Goal: Entertainment & Leisure: Consume media (video, audio)

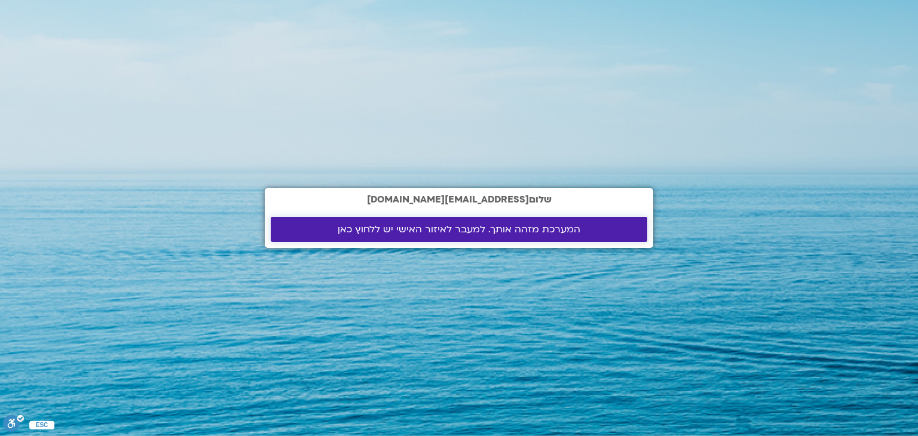
click at [446, 230] on span "המערכת מזהה אותך. למעבר לאיזור האישי יש ללחוץ כאן" at bounding box center [459, 229] width 243 height 11
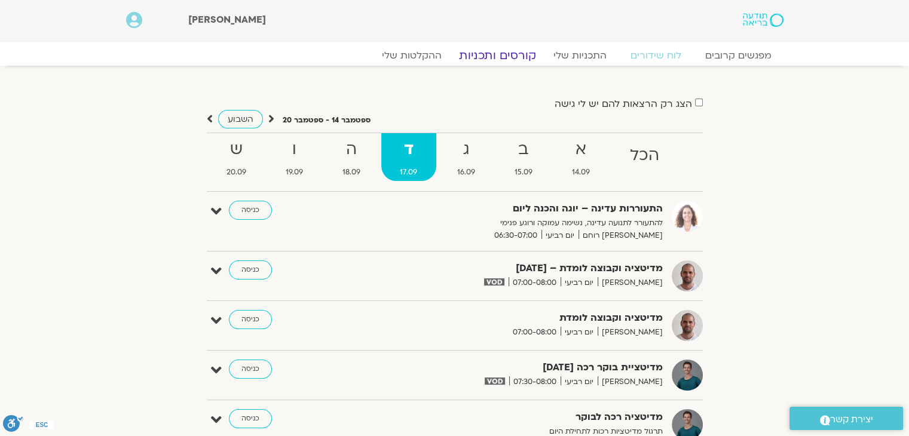
click at [498, 54] on link "קורסים ותכניות" at bounding box center [497, 55] width 105 height 14
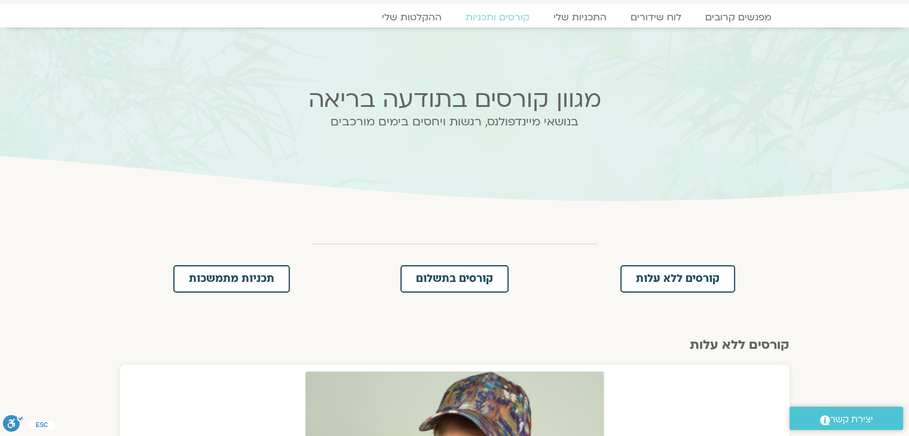
scroll to position [4, 0]
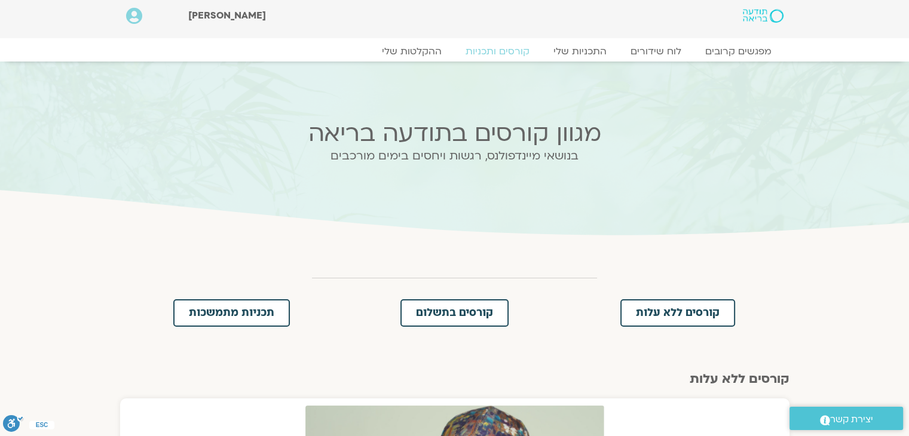
click at [403, 42] on div "מפגשים קרובים לוח שידורים התכניות שלי קורסים ותכניות ההקלטות שלי מפגשים קרובים …" at bounding box center [454, 49] width 681 height 23
click at [402, 46] on link "ההקלטות שלי" at bounding box center [412, 51] width 100 height 14
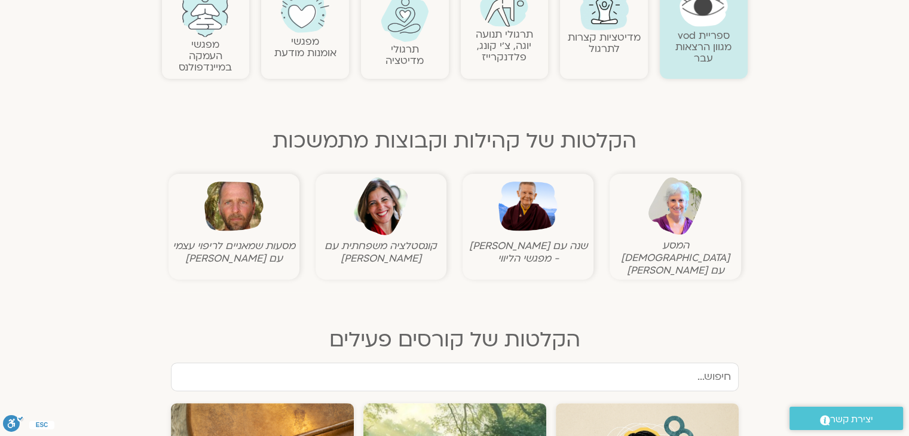
scroll to position [294, 0]
click at [703, 16] on img at bounding box center [704, 5] width 48 height 41
click at [128, 106] on section "ספריית vod מגוון הרצאות עבר מדיטציות קצרות לתרגול תרגולי תנועה יוגה, צ׳י קונג, …" at bounding box center [454, 167] width 909 height 389
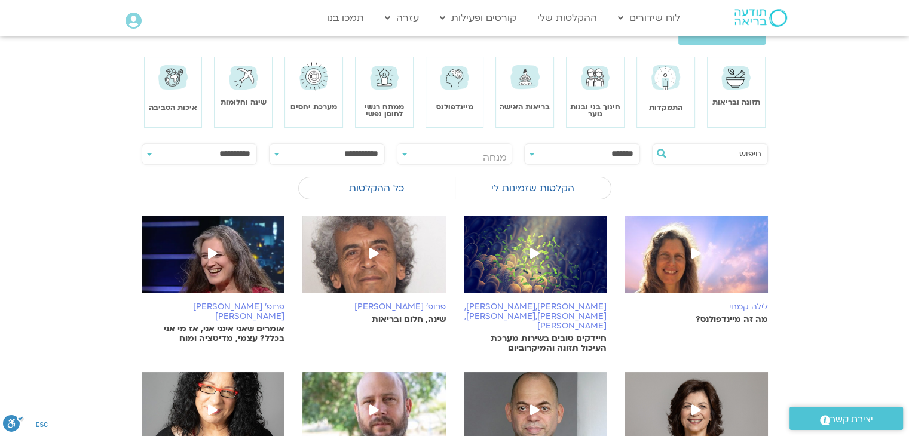
scroll to position [45, 0]
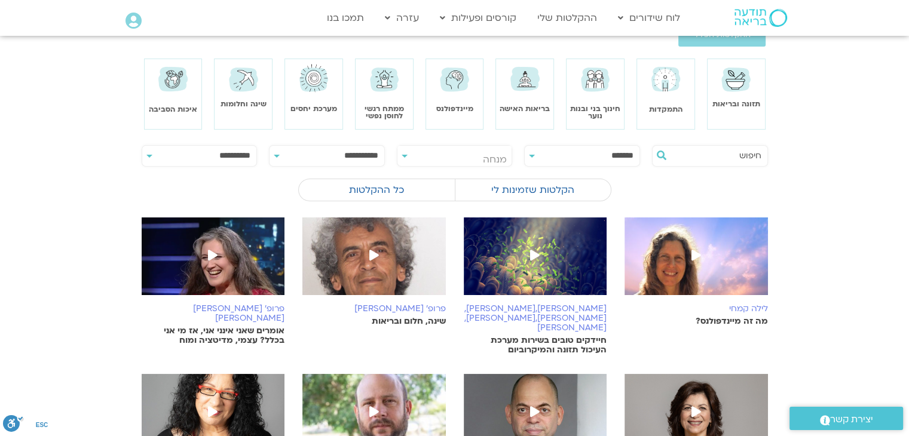
click at [310, 153] on select "**********" at bounding box center [327, 156] width 115 height 20
click at [307, 153] on select "**********" at bounding box center [327, 156] width 115 height 20
click at [246, 156] on select "**********" at bounding box center [199, 156] width 115 height 20
click at [57, 151] on section "**********" at bounding box center [454, 401] width 909 height 530
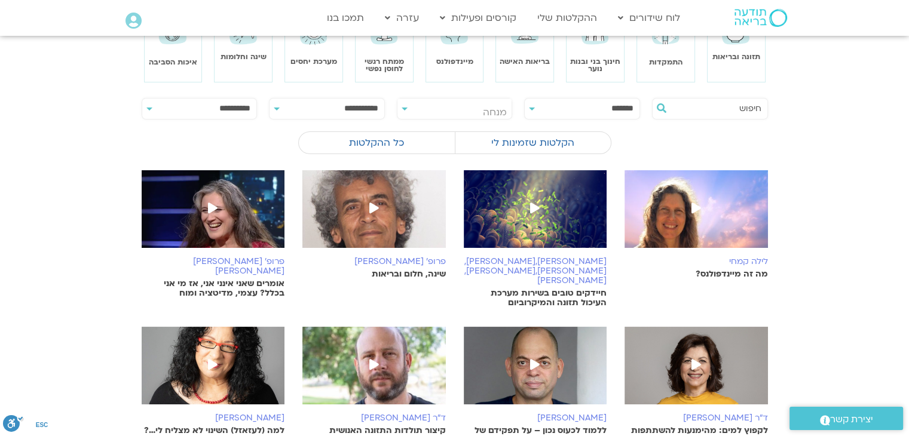
scroll to position [88, 0]
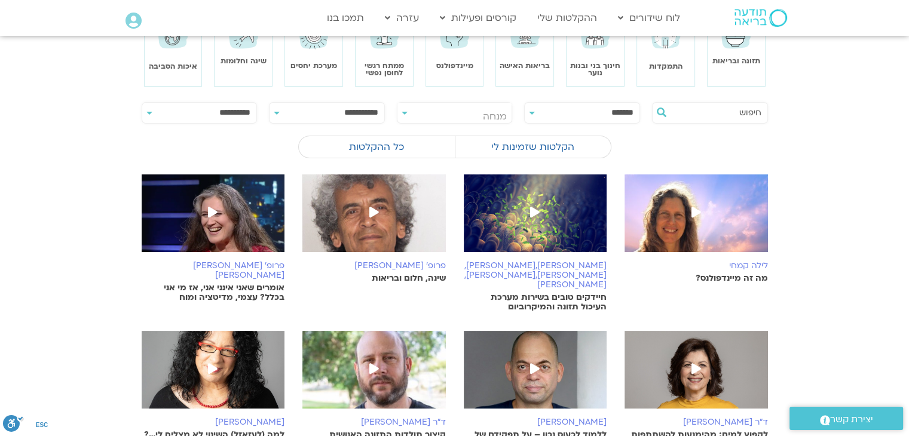
click at [741, 103] on input "text" at bounding box center [716, 113] width 91 height 20
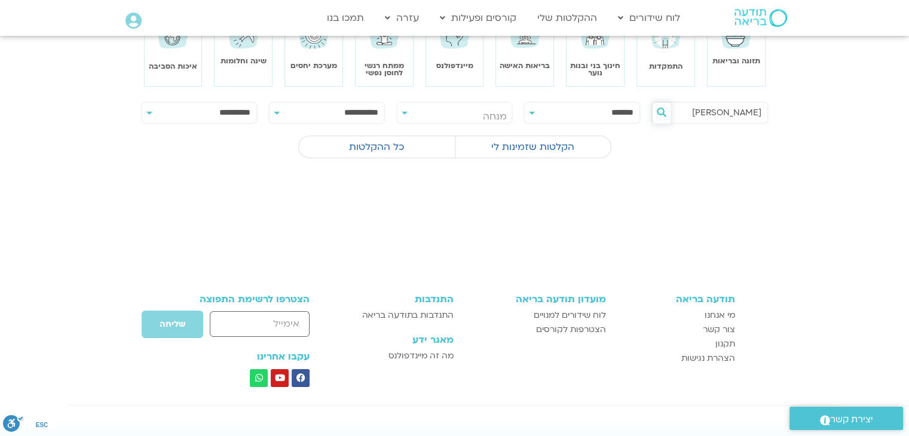
type input "[PERSON_NAME]"
click at [665, 117] on button at bounding box center [662, 114] width 18 height 22
click at [556, 149] on label "הקלטות שזמינות לי" at bounding box center [533, 147] width 156 height 23
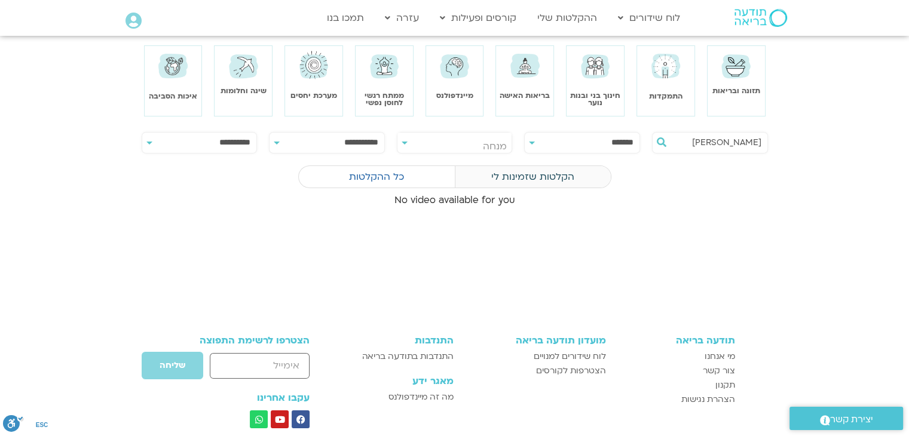
scroll to position [0, 0]
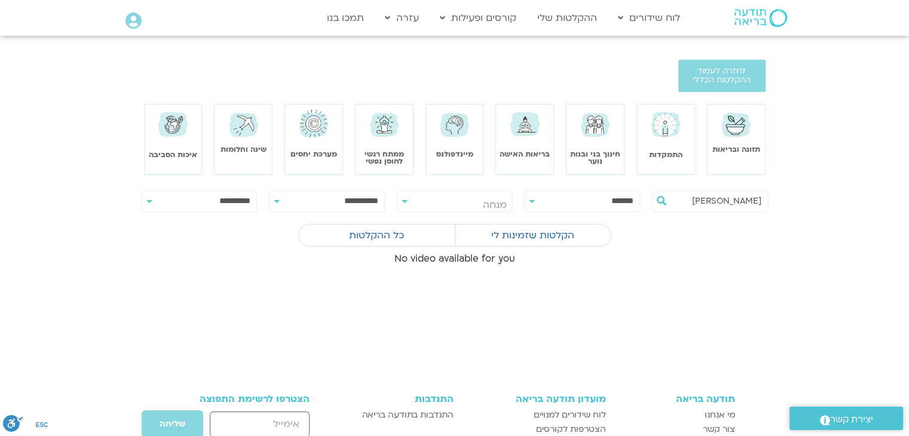
click at [750, 13] on img at bounding box center [761, 18] width 53 height 18
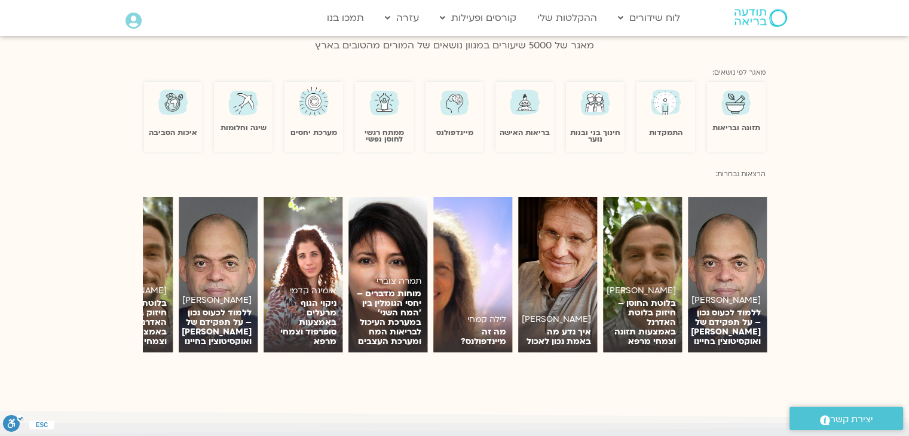
scroll to position [722, 0]
click at [443, 102] on img at bounding box center [455, 102] width 35 height 34
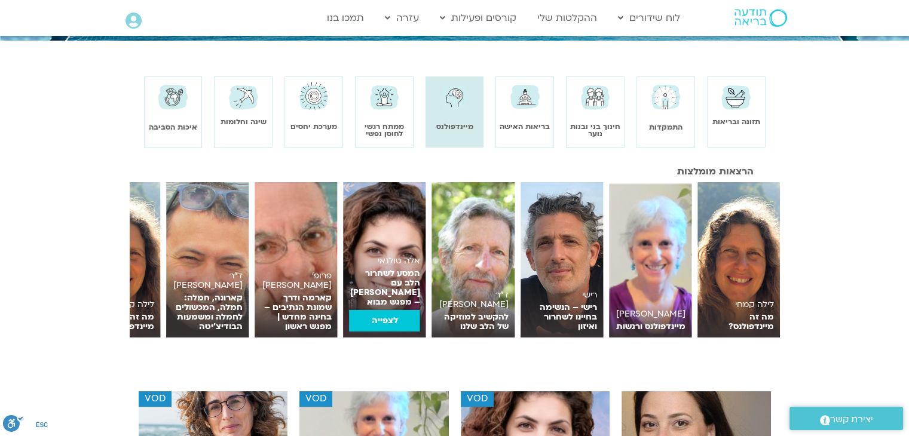
scroll to position [90, 0]
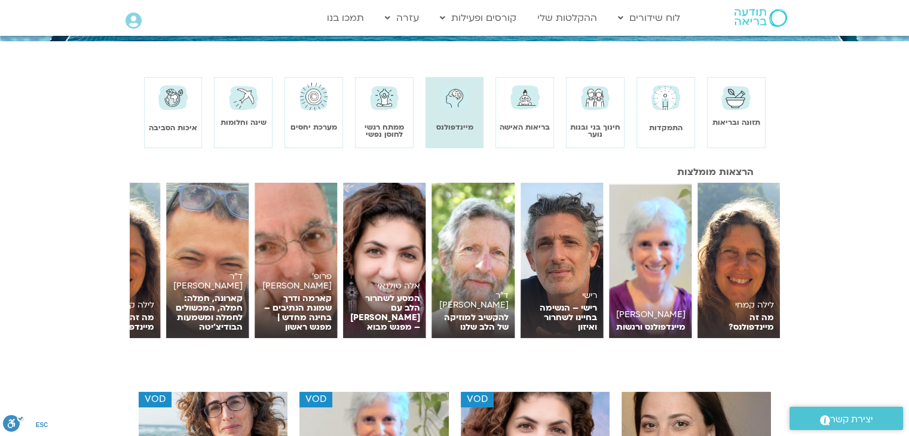
click at [395, 112] on img at bounding box center [385, 97] width 34 height 33
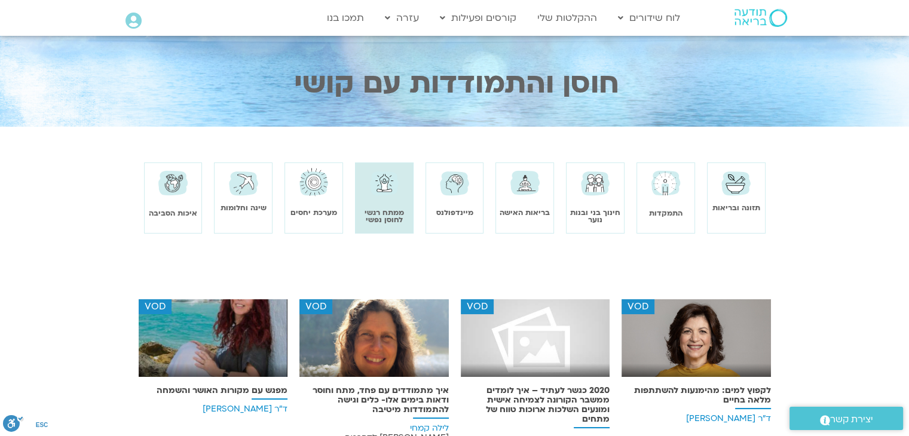
click at [751, 16] on img at bounding box center [761, 18] width 53 height 18
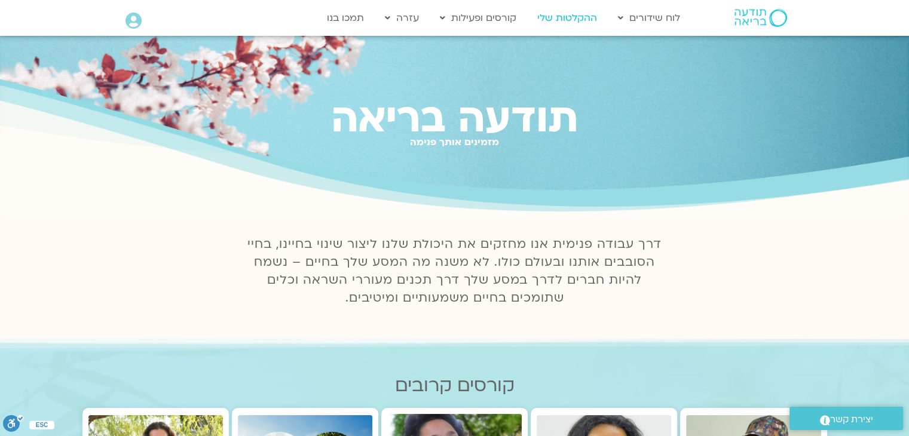
click at [594, 14] on link "ההקלטות שלי" at bounding box center [567, 18] width 72 height 23
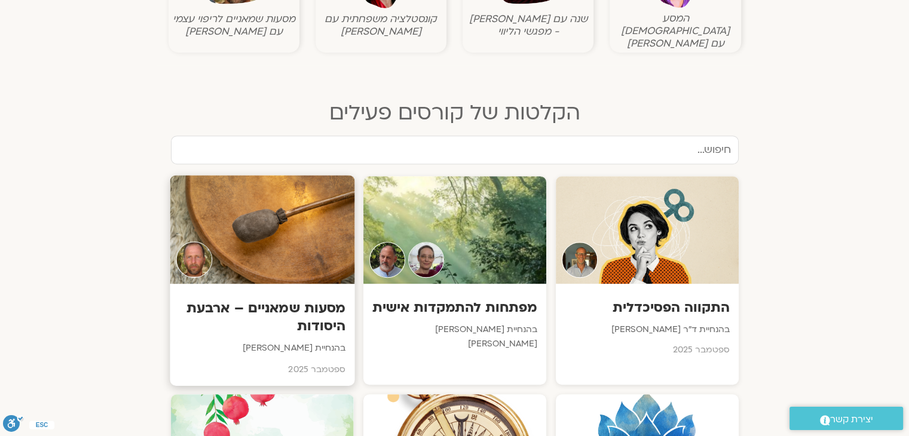
scroll to position [512, 0]
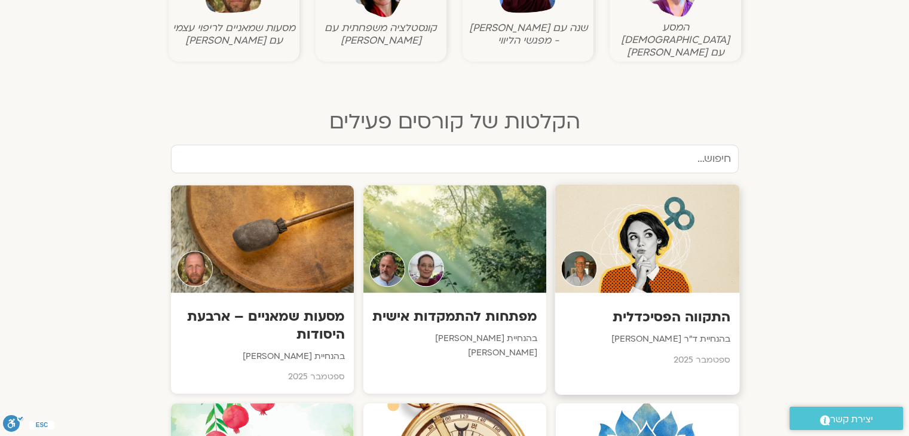
click at [641, 293] on div "התקווה הפסיכדלית בהנחיית ד"ר [PERSON_NAME] [DATE]" at bounding box center [647, 335] width 185 height 84
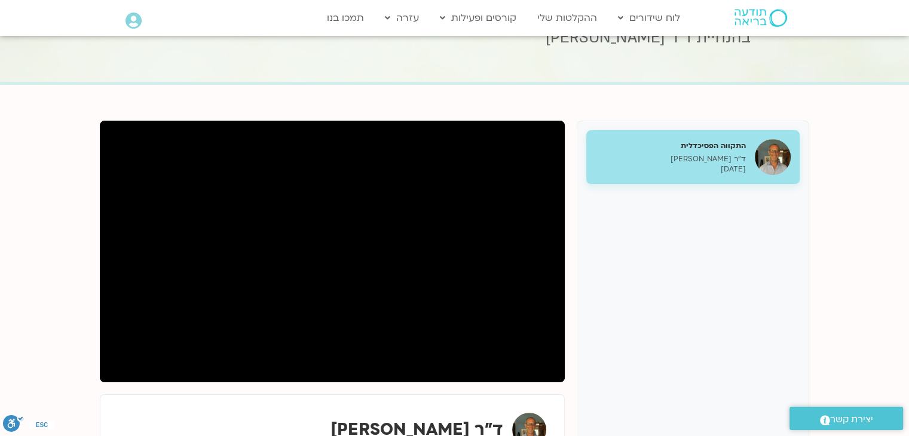
click at [79, 233] on section "התקווה הפסיכדלית ד"ר [PERSON_NAME] [DATE] ד"ר [PERSON_NAME]" at bounding box center [454, 315] width 909 height 461
click at [57, 245] on section "התקווה הפסיכדלית ד"ר [PERSON_NAME] [DATE] ד"ר [PERSON_NAME]" at bounding box center [454, 315] width 909 height 461
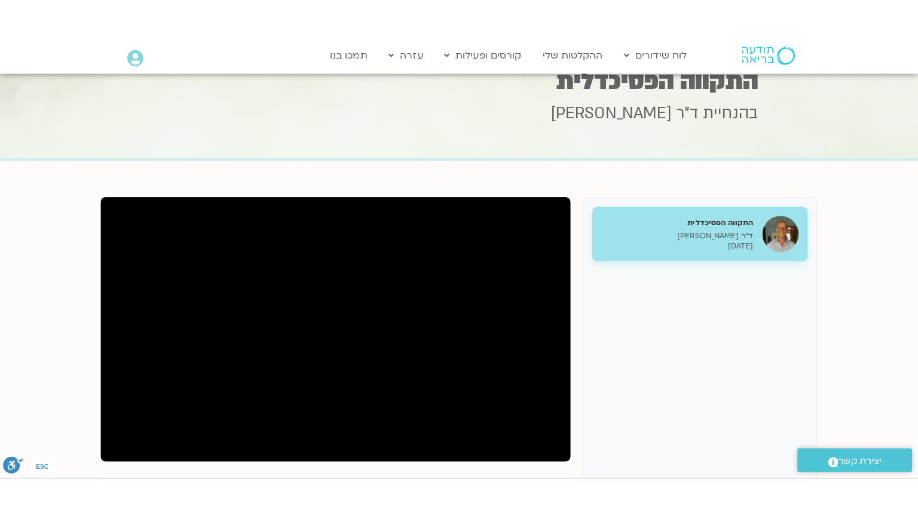
scroll to position [142, 0]
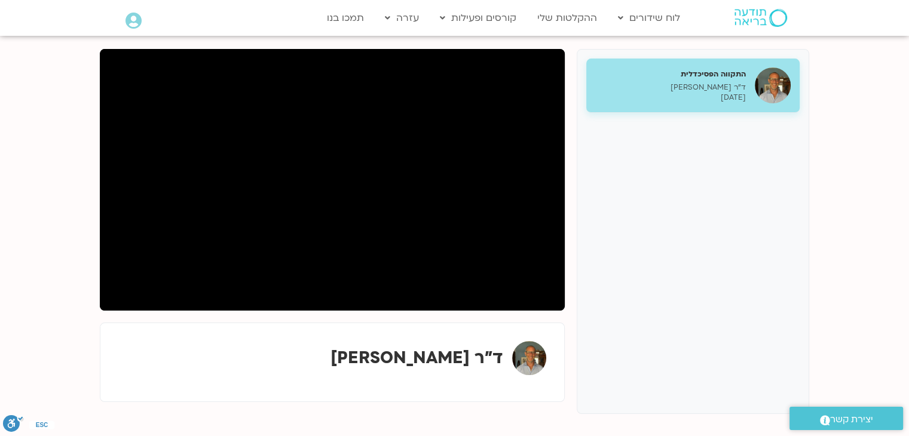
click at [51, 183] on section "התקווה הפסיכדלית ד"ר [PERSON_NAME] [DATE] ד"ר [PERSON_NAME]" at bounding box center [454, 243] width 909 height 461
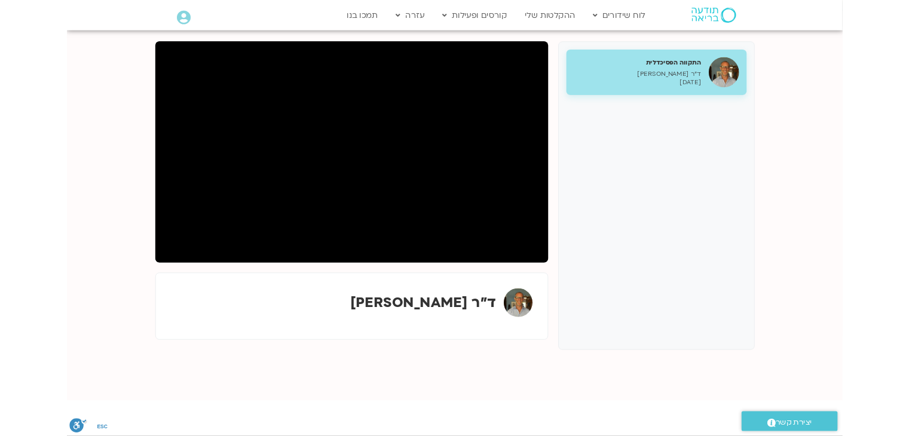
scroll to position [0, 0]
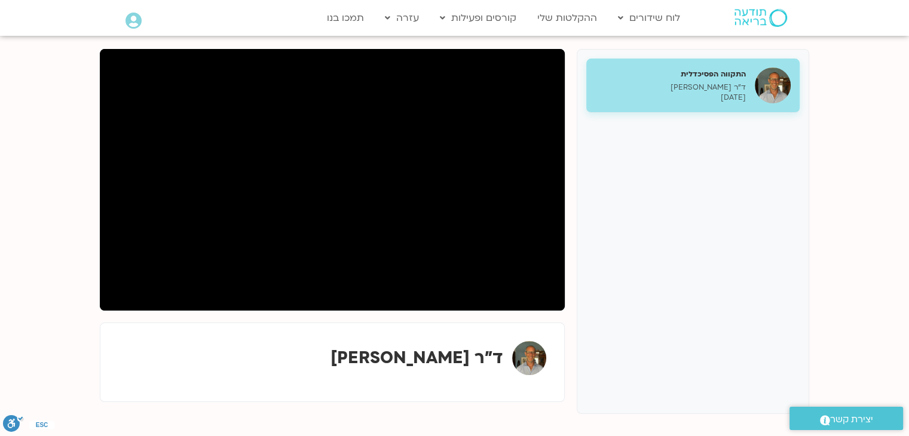
click at [65, 157] on section "התקווה הפסיכדלית ד"ר [PERSON_NAME] [DATE] ד"ר [PERSON_NAME]" at bounding box center [454, 243] width 909 height 461
click at [60, 166] on section "התקווה הפסיכדלית ד"ר [PERSON_NAME] [DATE] ד"ר [PERSON_NAME]" at bounding box center [454, 243] width 909 height 461
click at [38, 161] on section "התקווה הפסיכדלית ד"ר [PERSON_NAME] [DATE] ד"ר [PERSON_NAME]" at bounding box center [454, 243] width 909 height 461
click at [39, 166] on section "התקווה הפסיכדלית ד"ר [PERSON_NAME] [DATE] ד"ר [PERSON_NAME]" at bounding box center [454, 243] width 909 height 461
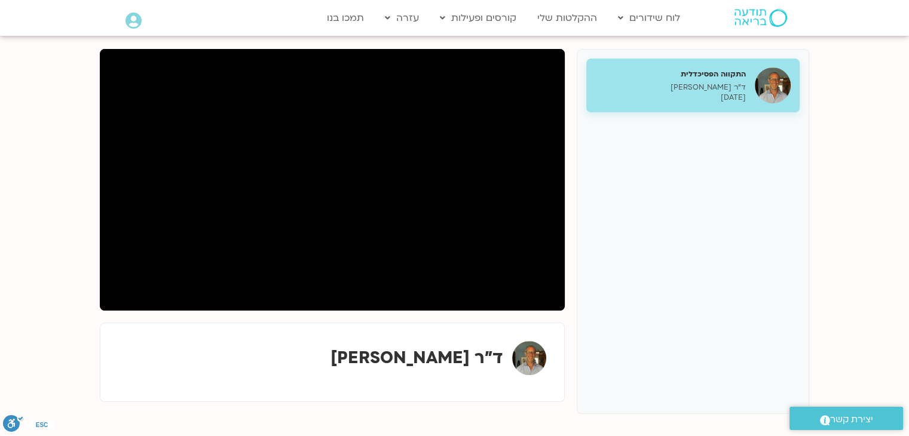
click at [47, 172] on section "התקווה הפסיכדלית ד"ר [PERSON_NAME] [DATE] ד"ר [PERSON_NAME]" at bounding box center [454, 243] width 909 height 461
click at [86, 123] on section "התקווה הפסיכדלית ד"ר [PERSON_NAME] [DATE] ד"ר [PERSON_NAME]" at bounding box center [454, 243] width 909 height 461
click at [50, 111] on section "התקווה הפסיכדלית ד"ר [PERSON_NAME] [DATE] ד"ר [PERSON_NAME]" at bounding box center [454, 243] width 909 height 461
click at [79, 121] on section "התקווה הפסיכדלית ד"ר [PERSON_NAME] [DATE] ד"ר [PERSON_NAME]" at bounding box center [454, 243] width 909 height 461
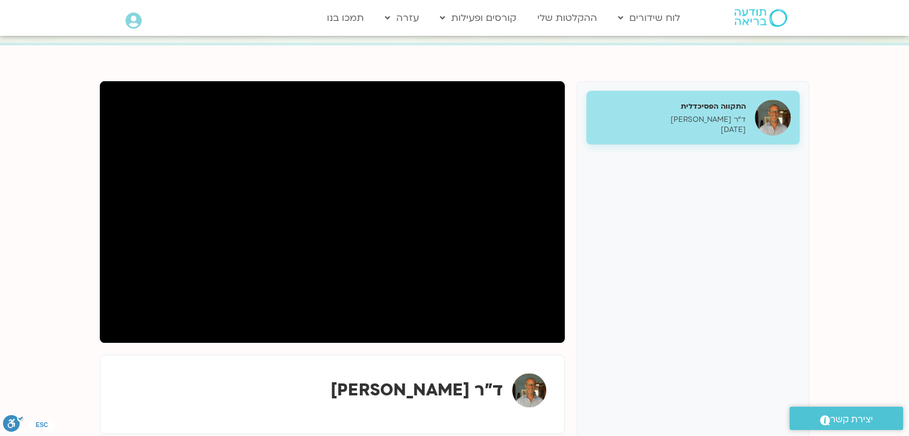
scroll to position [109, 0]
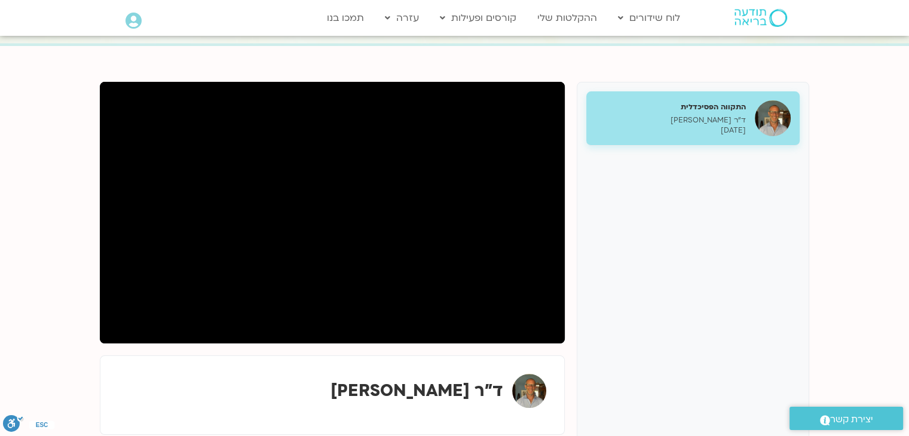
click at [23, 162] on section "התקווה הפסיכדלית ד"ר [PERSON_NAME] [DATE] ד"ר [PERSON_NAME]" at bounding box center [454, 276] width 909 height 461
click at [33, 158] on section "התקווה הפסיכדלית ד"ר [PERSON_NAME] [DATE] ד"ר [PERSON_NAME]" at bounding box center [454, 276] width 909 height 461
click at [21, 197] on section "התקווה הפסיכדלית ד"ר [PERSON_NAME] [DATE] ד"ר [PERSON_NAME]" at bounding box center [454, 276] width 909 height 461
click at [45, 194] on section "התקווה הפסיכדלית ד"ר [PERSON_NAME] [DATE] ד"ר [PERSON_NAME]" at bounding box center [454, 276] width 909 height 461
click at [66, 170] on section "התקווה הפסיכדלית ד"ר [PERSON_NAME] [DATE] ד"ר [PERSON_NAME]" at bounding box center [454, 276] width 909 height 461
